Goal: Information Seeking & Learning: Stay updated

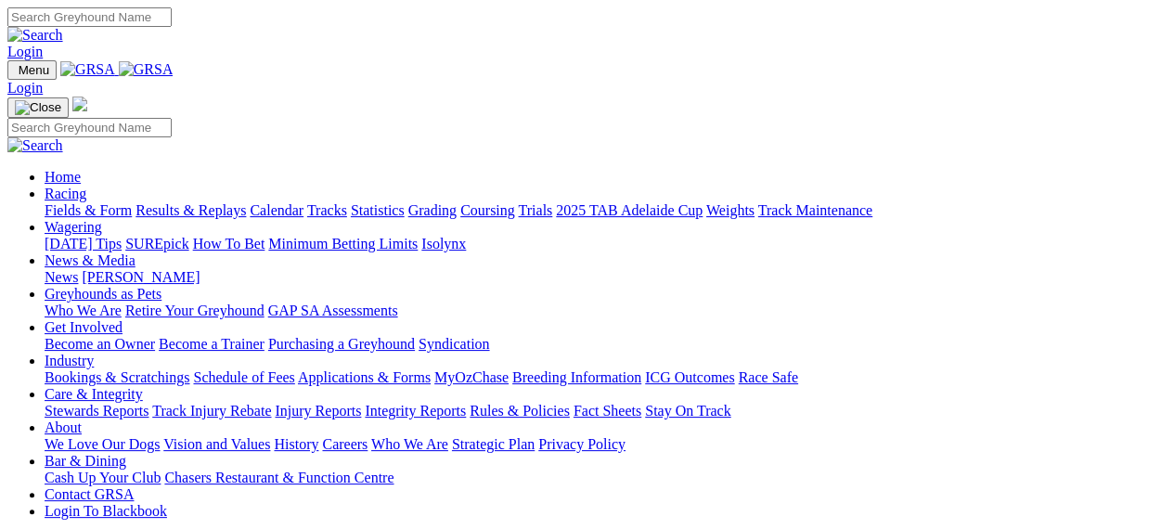
click at [552, 202] on link "Trials" at bounding box center [535, 210] width 34 height 16
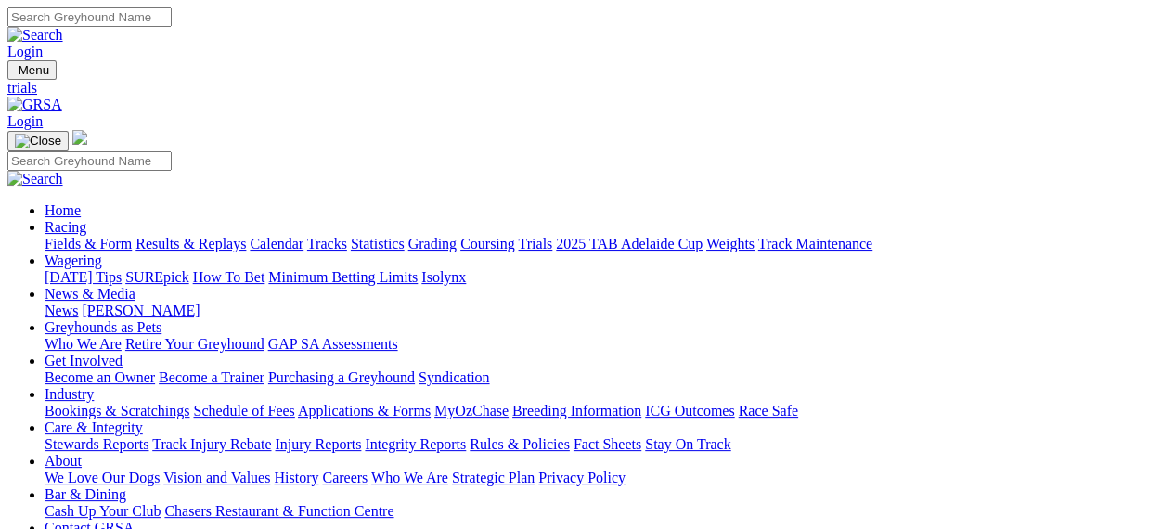
click at [62, 97] on img at bounding box center [34, 105] width 55 height 17
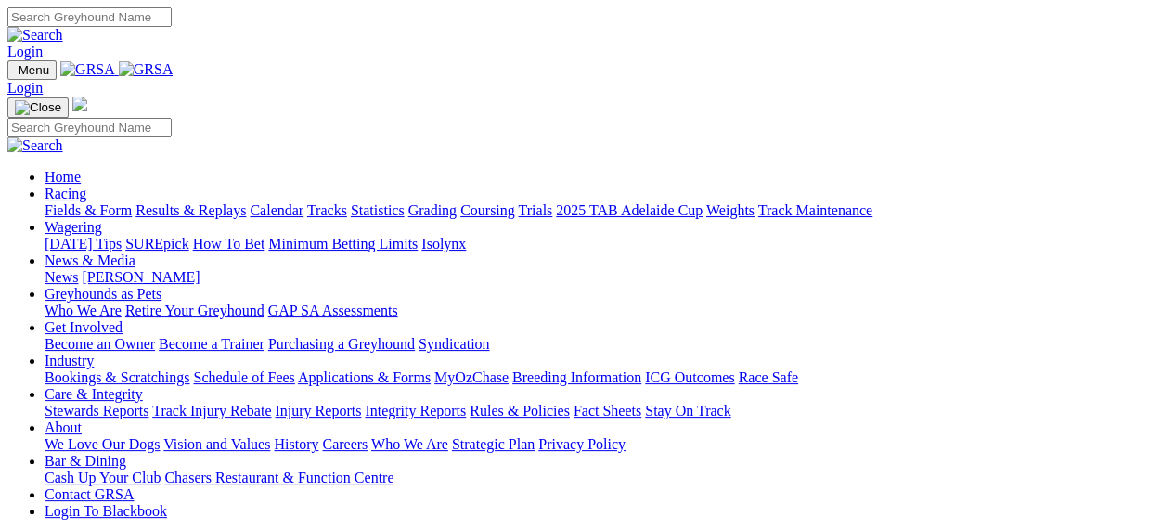
click at [143, 386] on link "Care & Integrity" at bounding box center [94, 394] width 98 height 16
click at [101, 403] on link "Stewards Reports" at bounding box center [97, 411] width 104 height 16
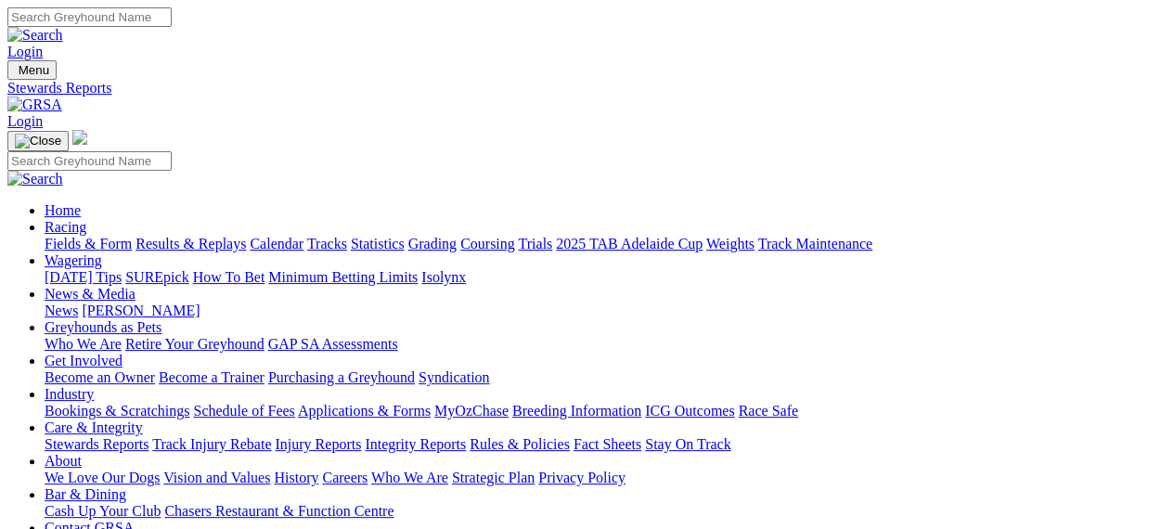
click at [143, 420] on link "Care & Integrity" at bounding box center [94, 428] width 98 height 16
click at [361, 436] on link "Injury Reports" at bounding box center [318, 444] width 86 height 16
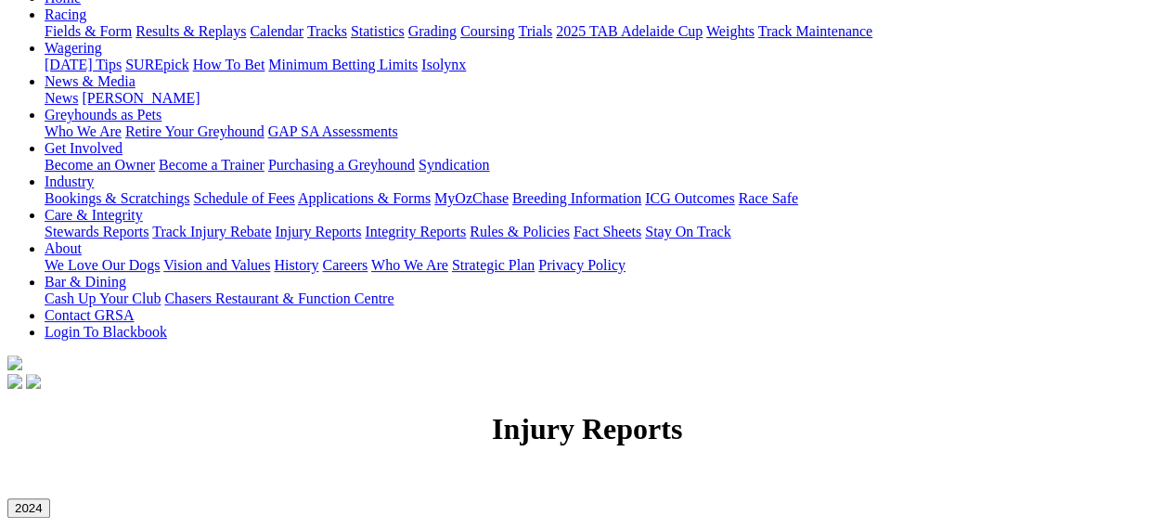
scroll to position [297, 0]
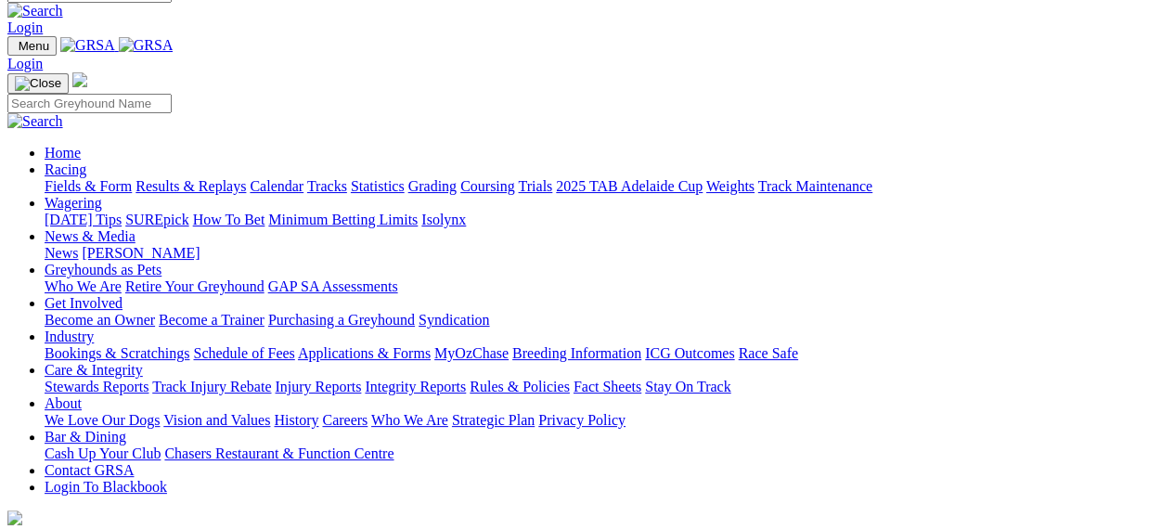
scroll to position [19, 0]
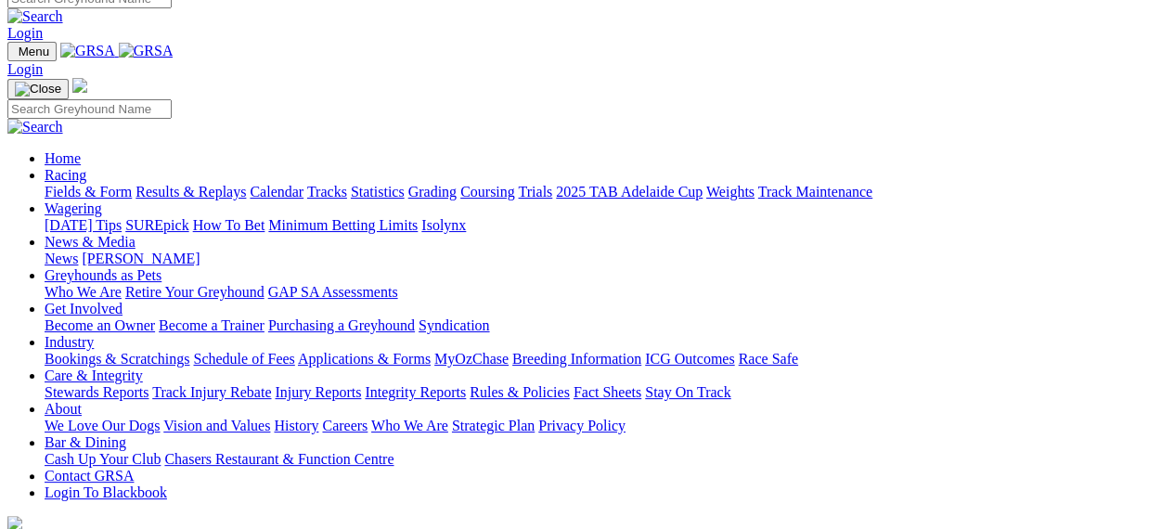
click at [174, 53] on img at bounding box center [146, 51] width 55 height 17
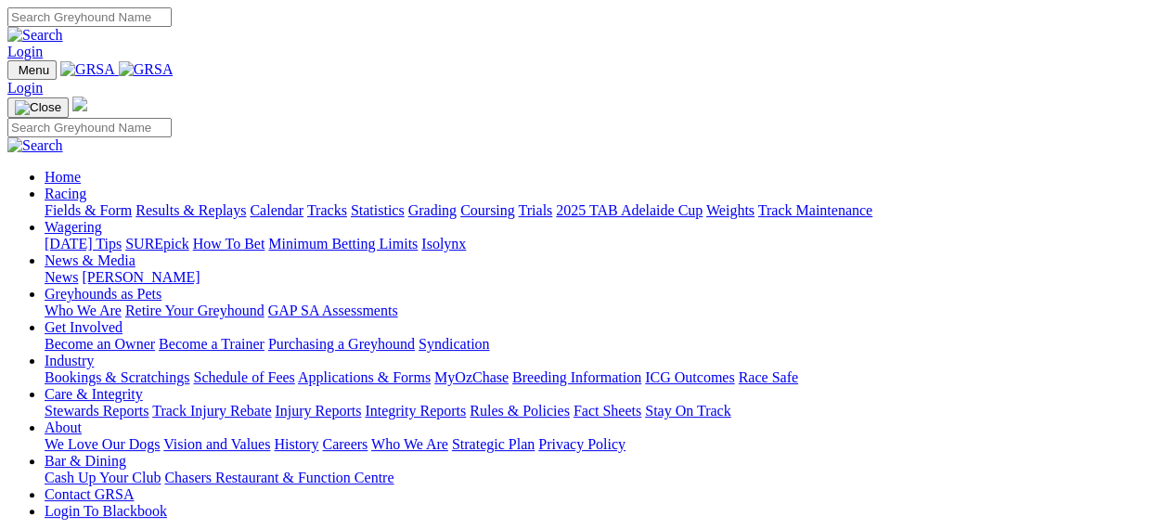
click at [149, 403] on link "Stewards Reports" at bounding box center [97, 411] width 104 height 16
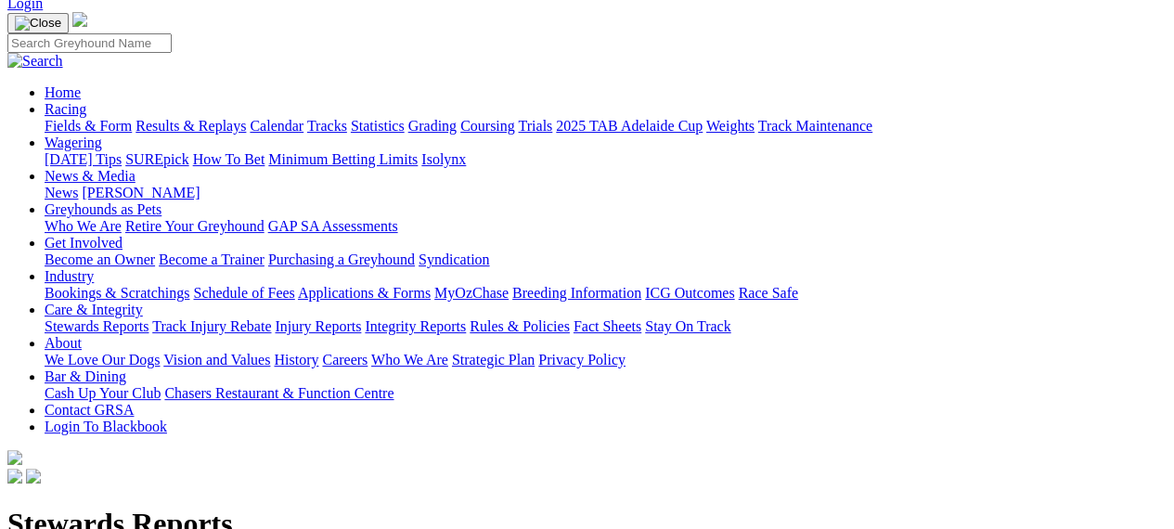
scroll to position [149, 0]
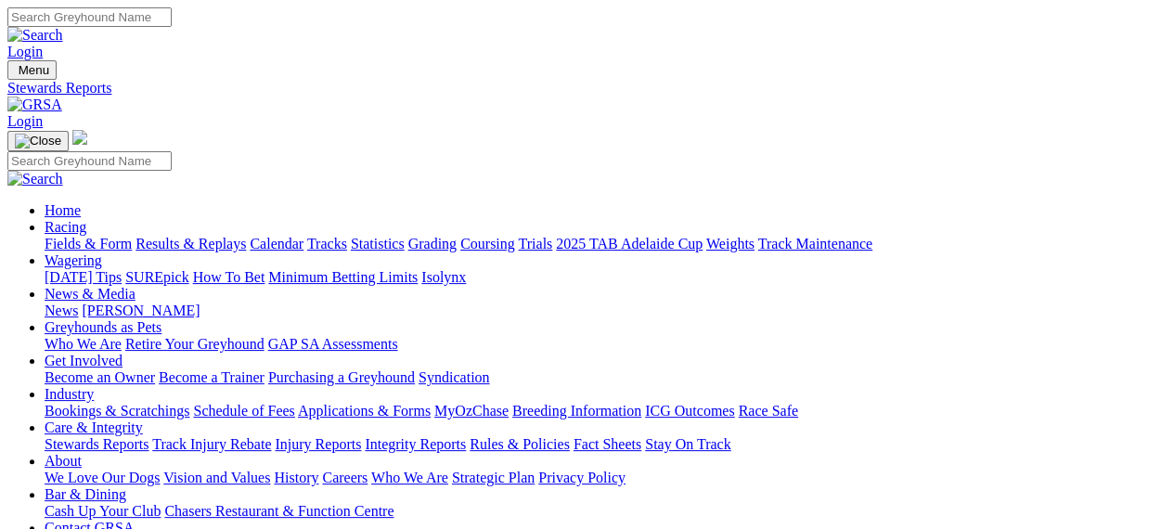
click at [466, 436] on link "Integrity Reports" at bounding box center [415, 444] width 101 height 16
